Goal: Navigation & Orientation: Find specific page/section

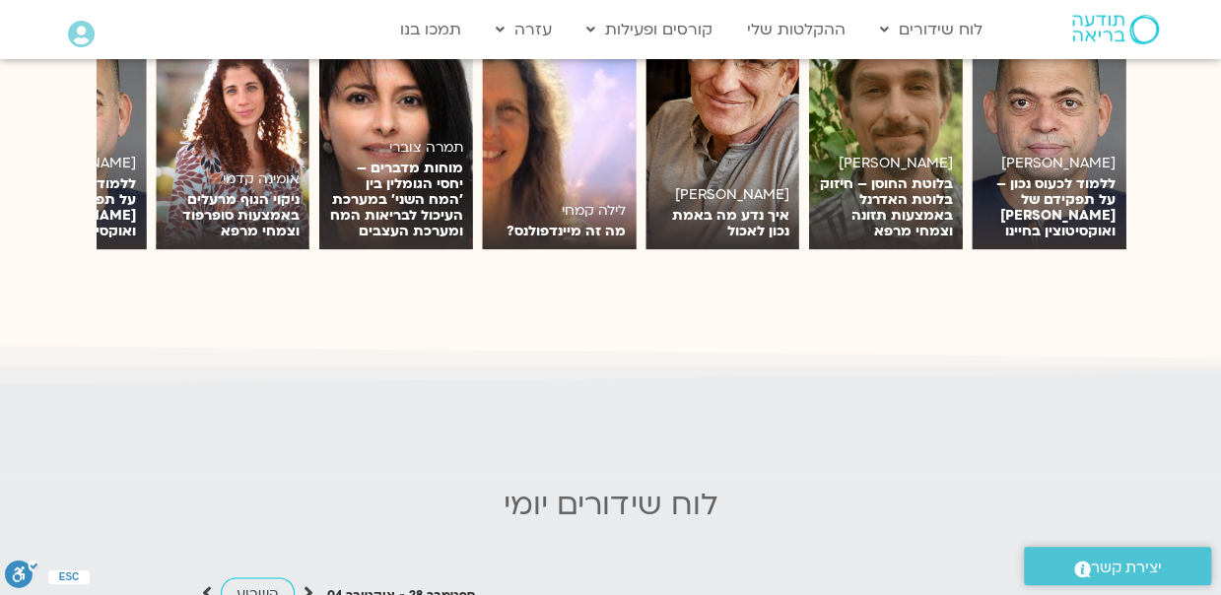
scroll to position [1537, 0]
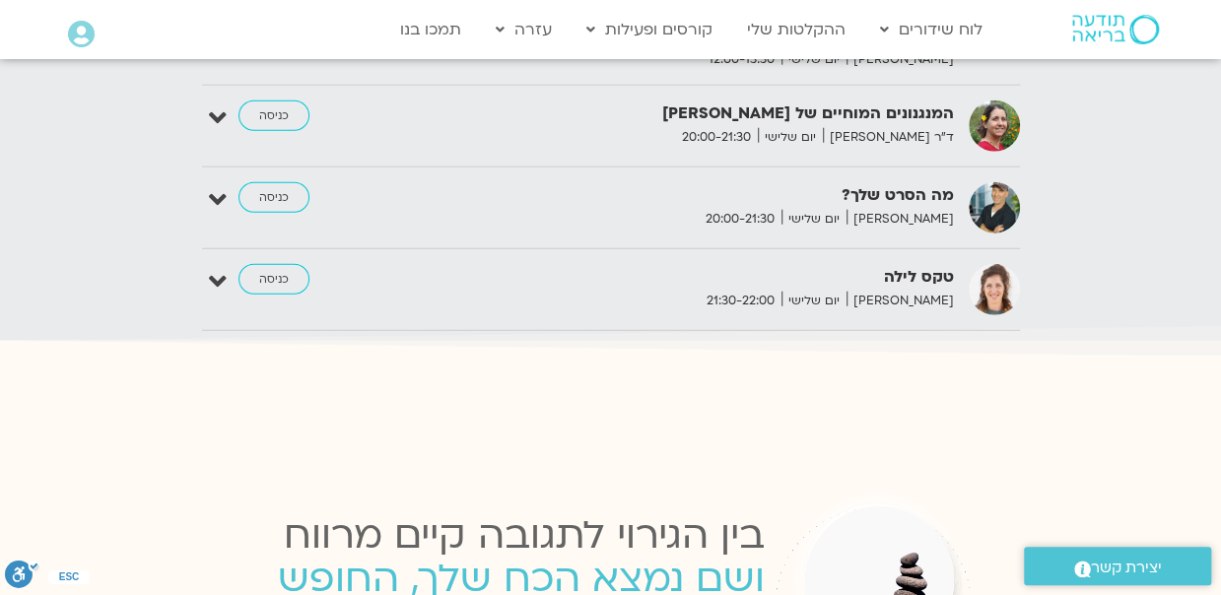
scroll to position [2405, 0]
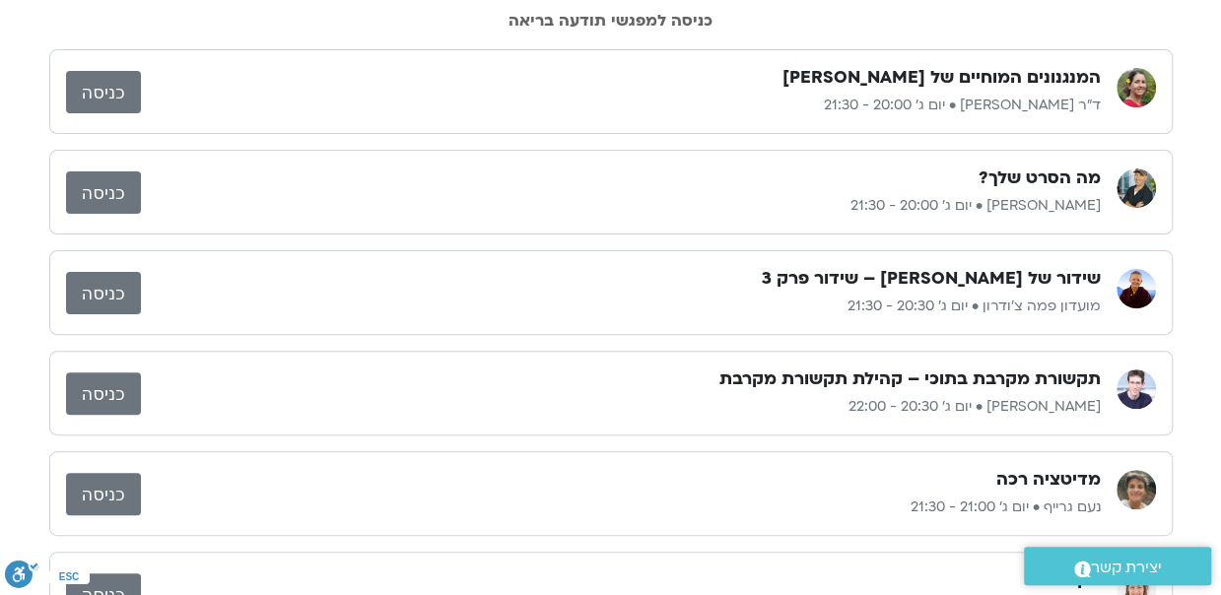
scroll to position [167, 0]
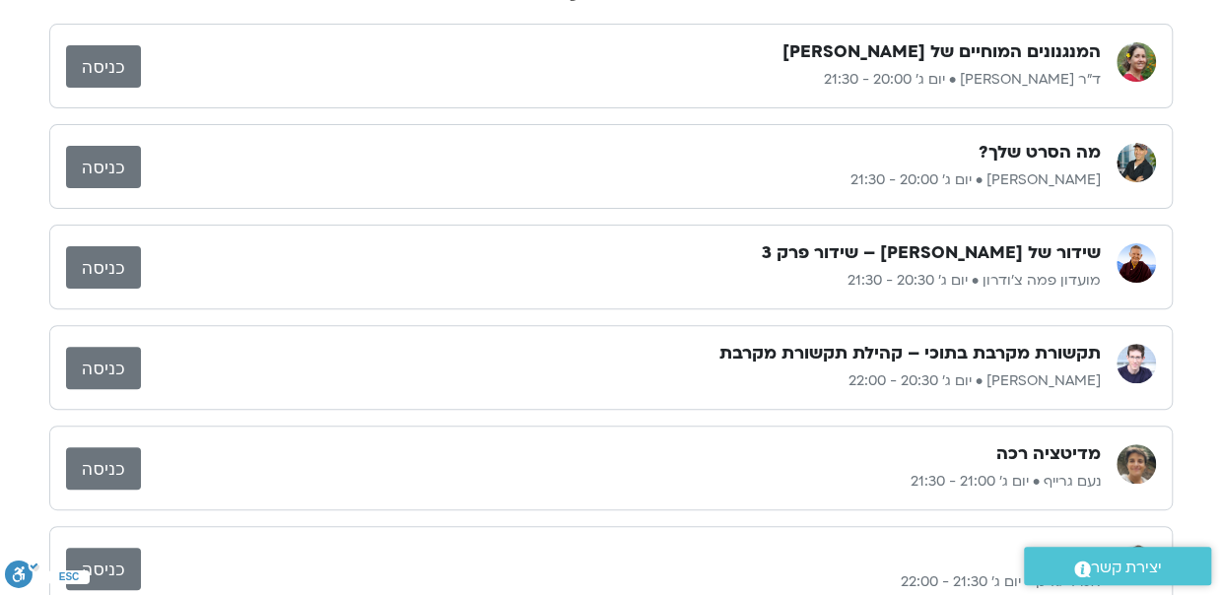
click at [109, 363] on link "כניסה" at bounding box center [103, 368] width 75 height 42
